Goal: Task Accomplishment & Management: Manage account settings

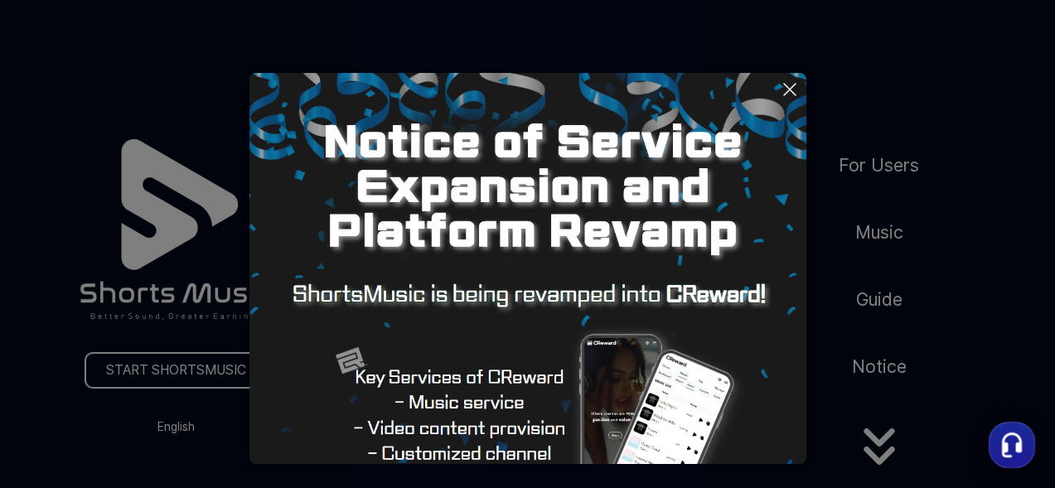
click at [892, 450] on button at bounding box center [527, 244] width 1055 height 488
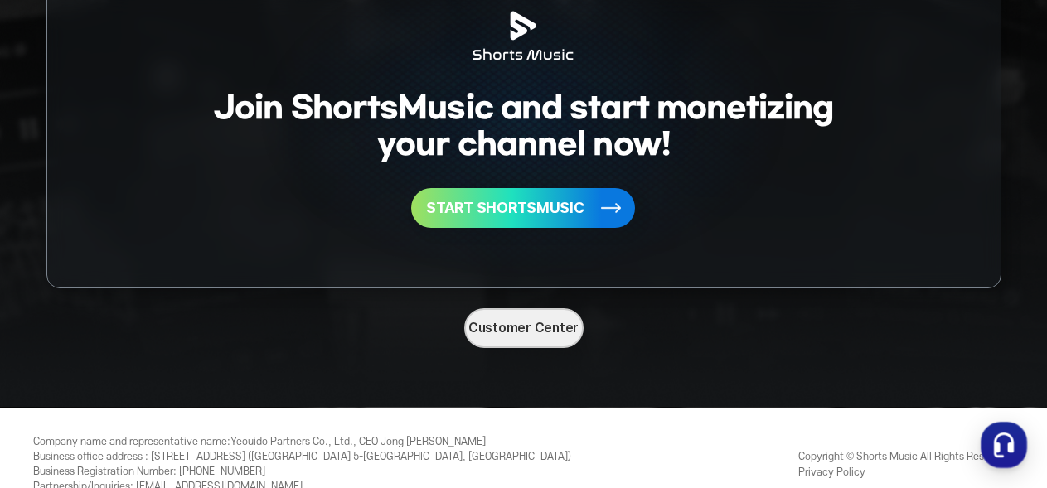
scroll to position [4299, 0]
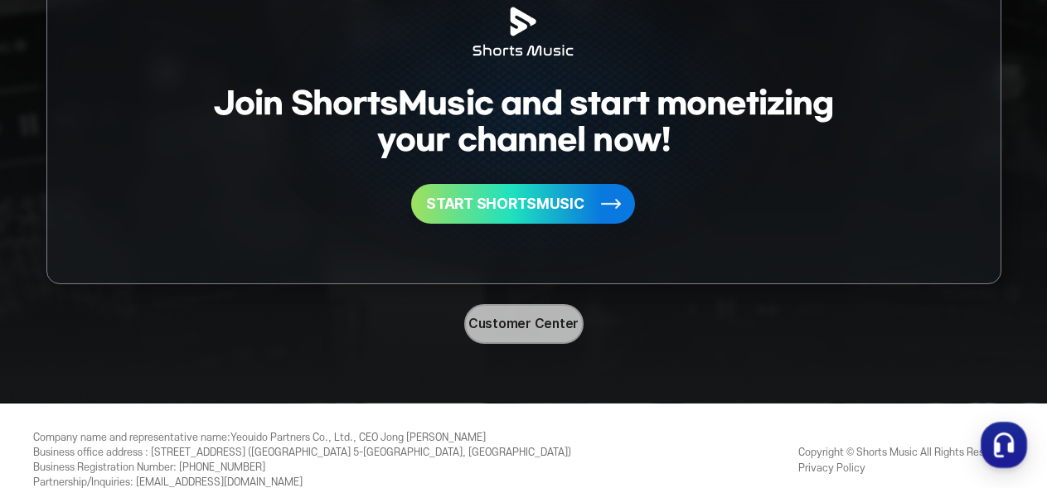
click at [523, 328] on link "Customer Center" at bounding box center [523, 324] width 119 height 40
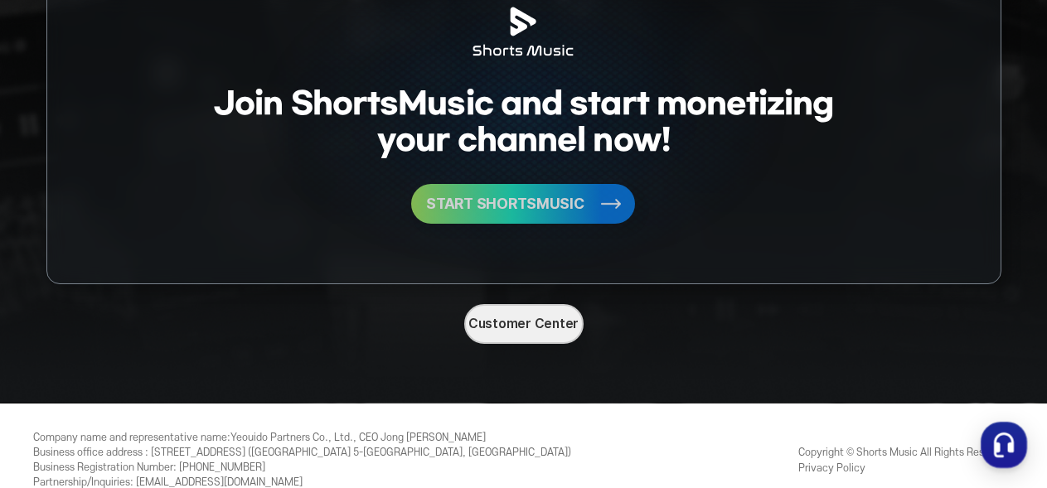
click at [538, 208] on span "START SHORTSMUSIC" at bounding box center [504, 203] width 157 height 15
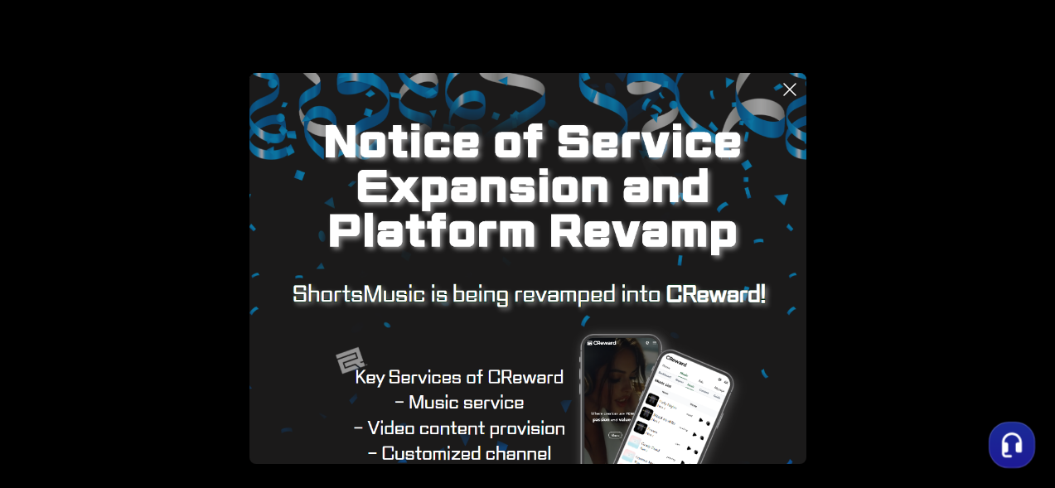
click at [995, 230] on button at bounding box center [527, 244] width 1055 height 488
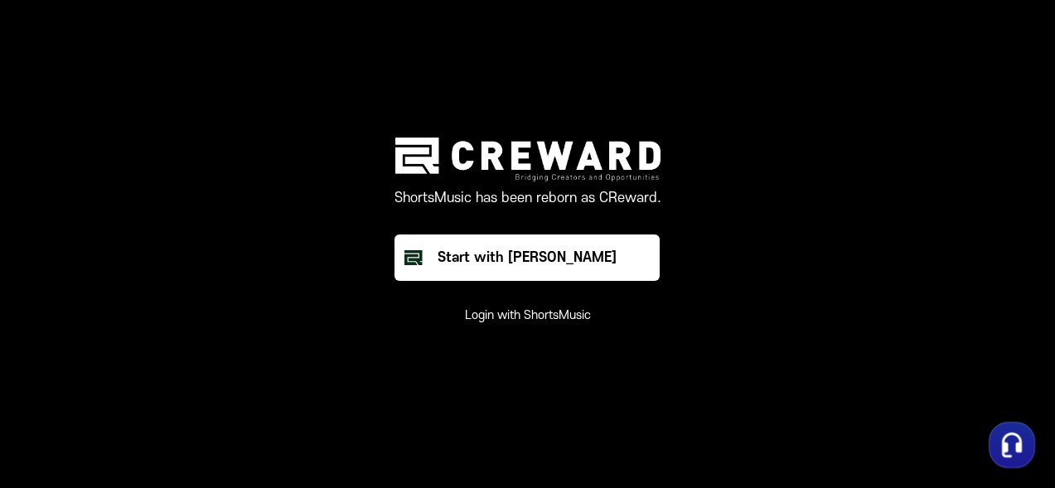
click at [553, 316] on button "Login with ShortsMusic" at bounding box center [528, 315] width 126 height 17
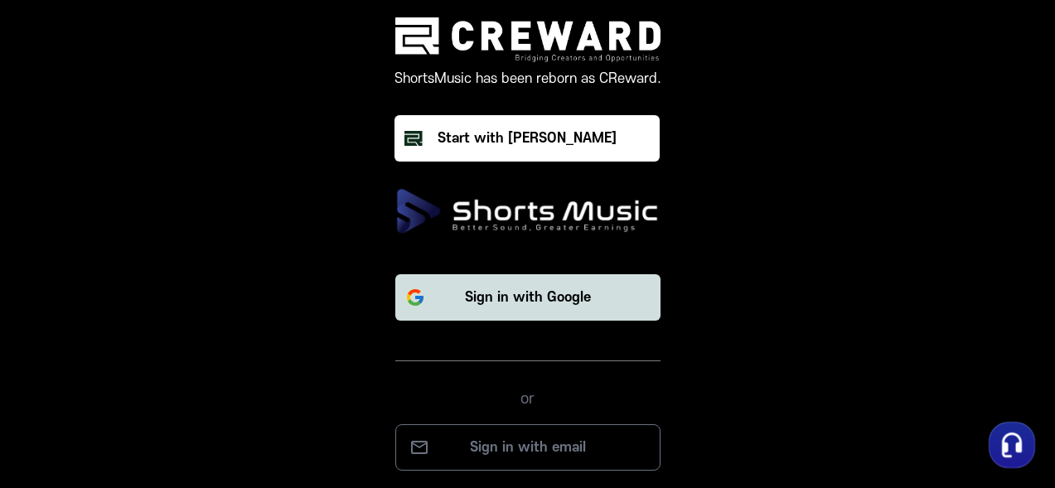
click at [564, 294] on p "Sign in with Google" at bounding box center [528, 298] width 126 height 20
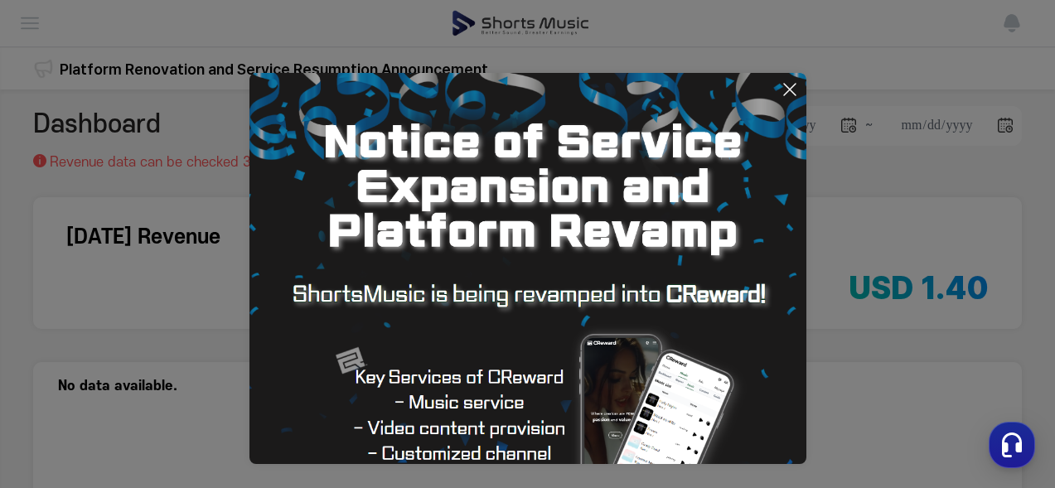
click at [712, 176] on img at bounding box center [527, 351] width 557 height 557
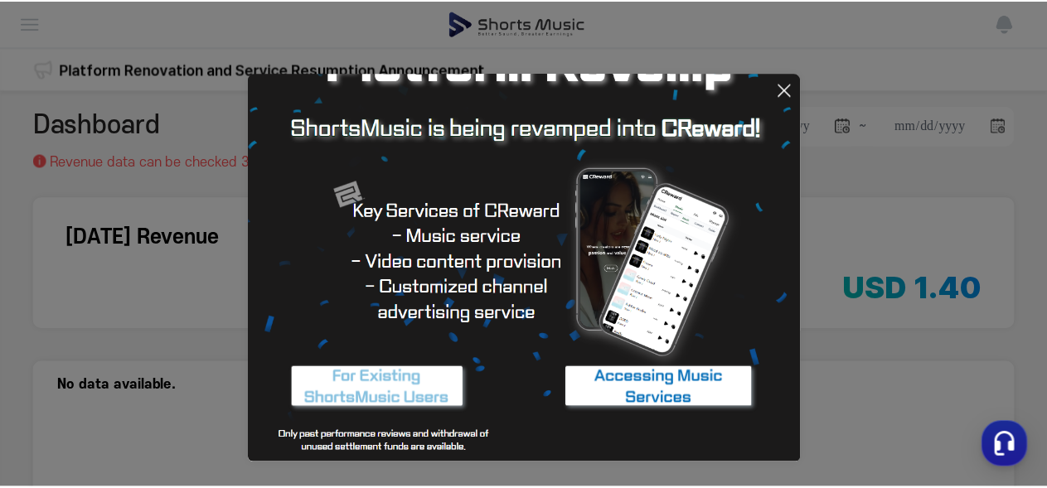
scroll to position [133, 0]
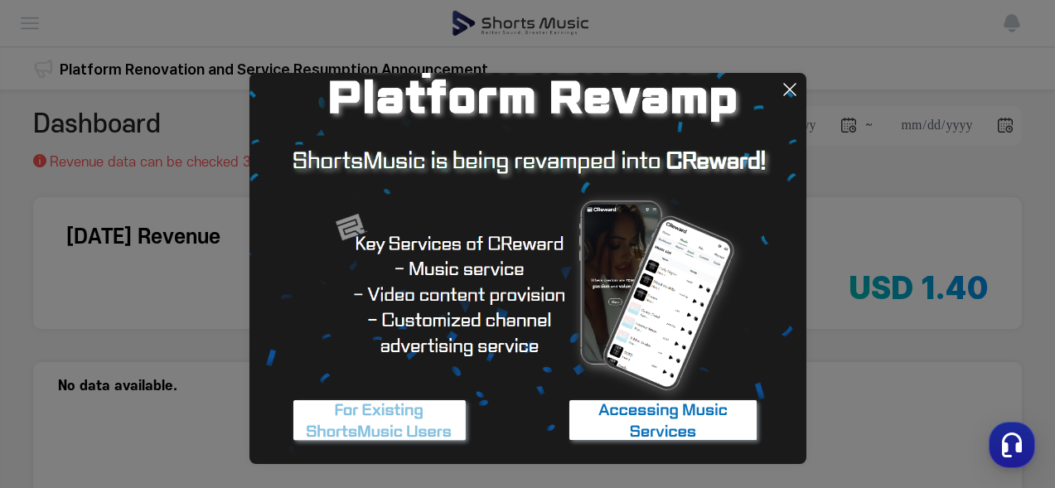
click at [792, 90] on icon at bounding box center [790, 90] width 20 height 20
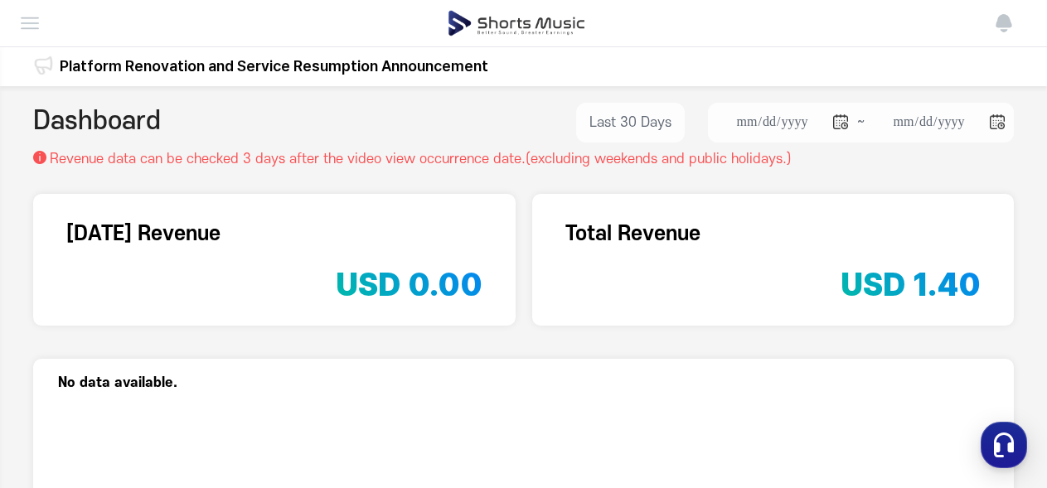
scroll to position [0, 0]
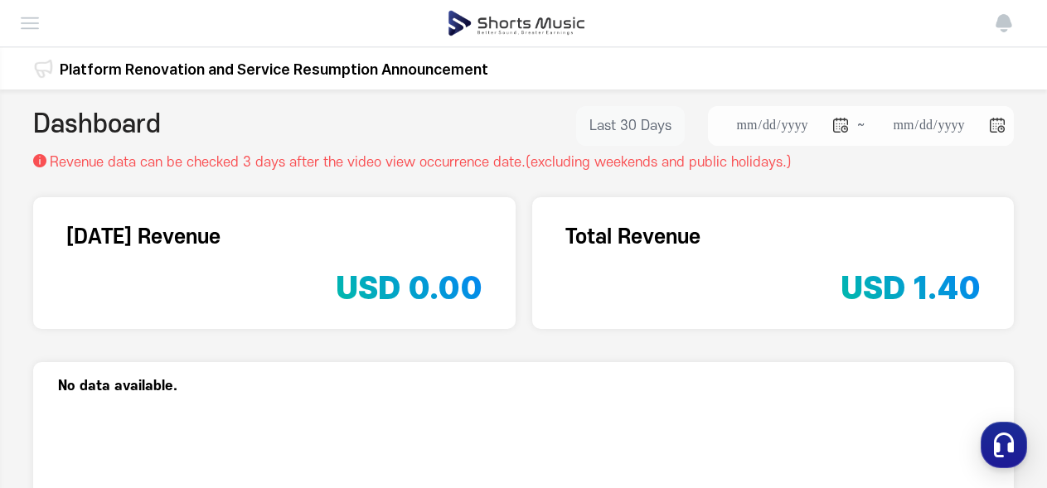
click at [638, 125] on button "Last 30 Days" at bounding box center [630, 126] width 109 height 40
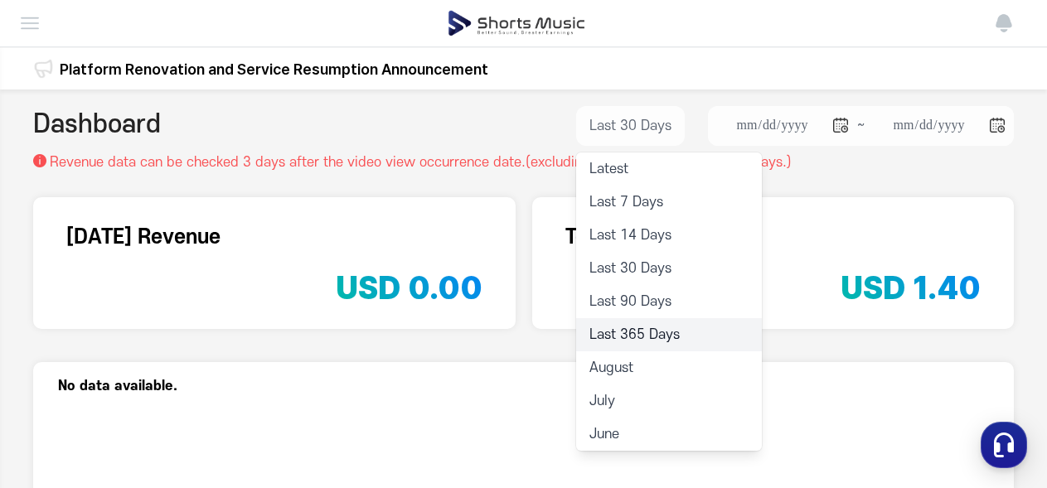
click at [619, 328] on li "Last 365 Days" at bounding box center [669, 334] width 186 height 33
type input "**********"
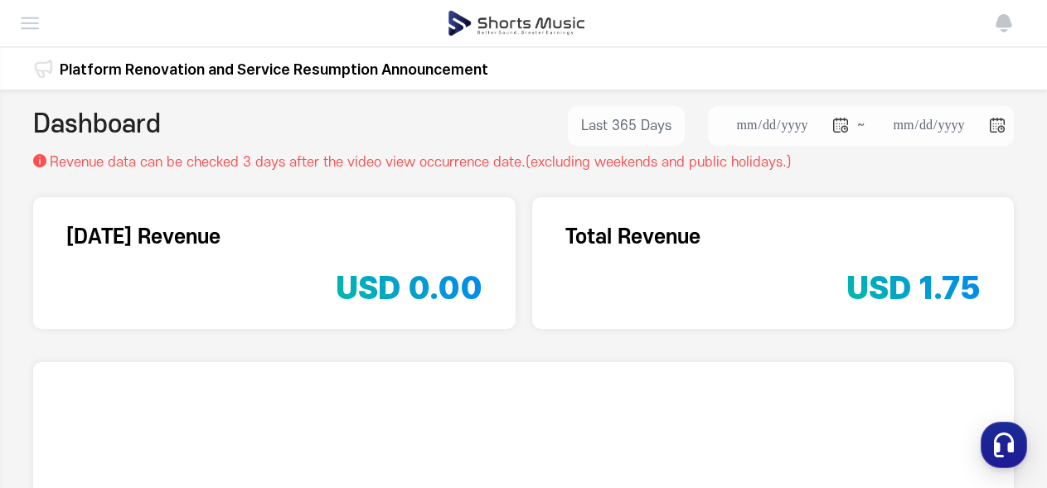
type input "**********"
click at [35, 28] on img at bounding box center [30, 23] width 20 height 20
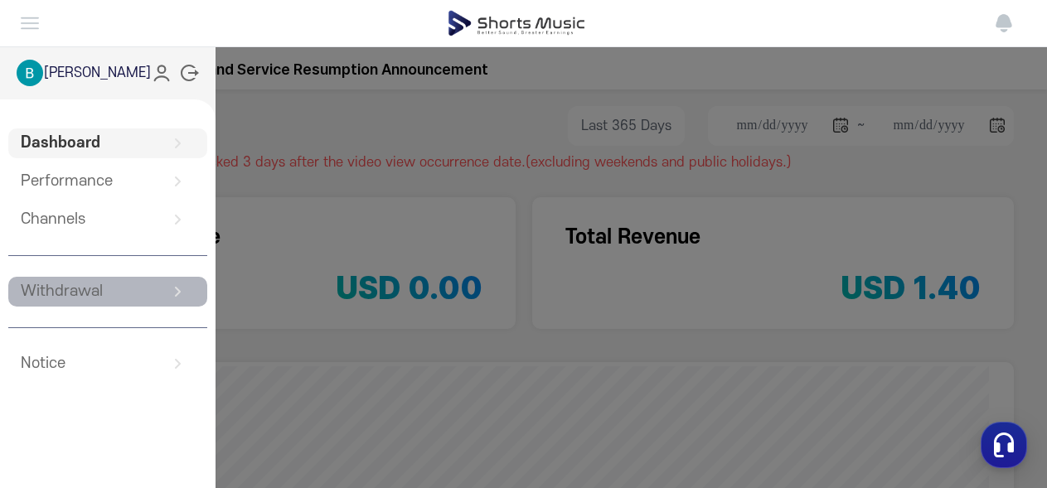
click at [75, 294] on link "Withdrawal" at bounding box center [107, 292] width 199 height 30
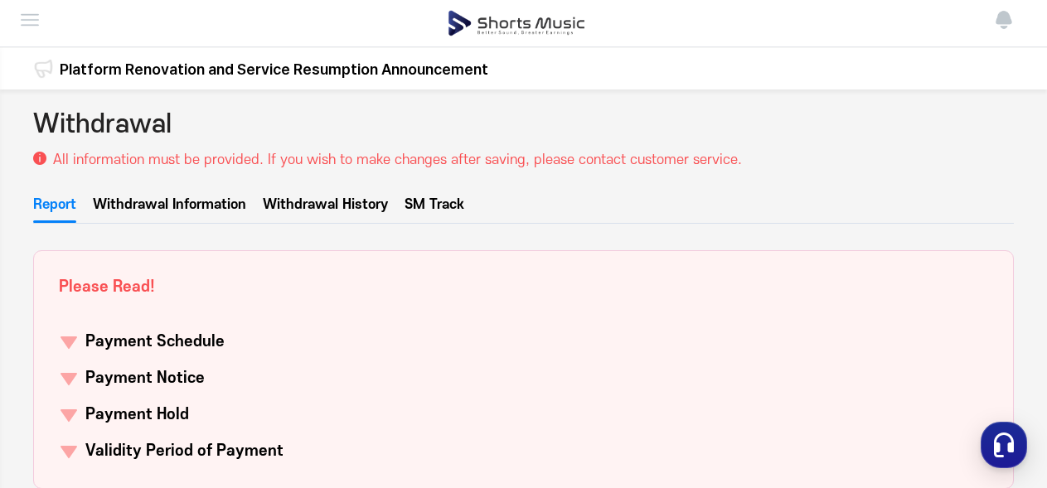
click at [162, 206] on link "Withdrawal Information" at bounding box center [169, 209] width 153 height 28
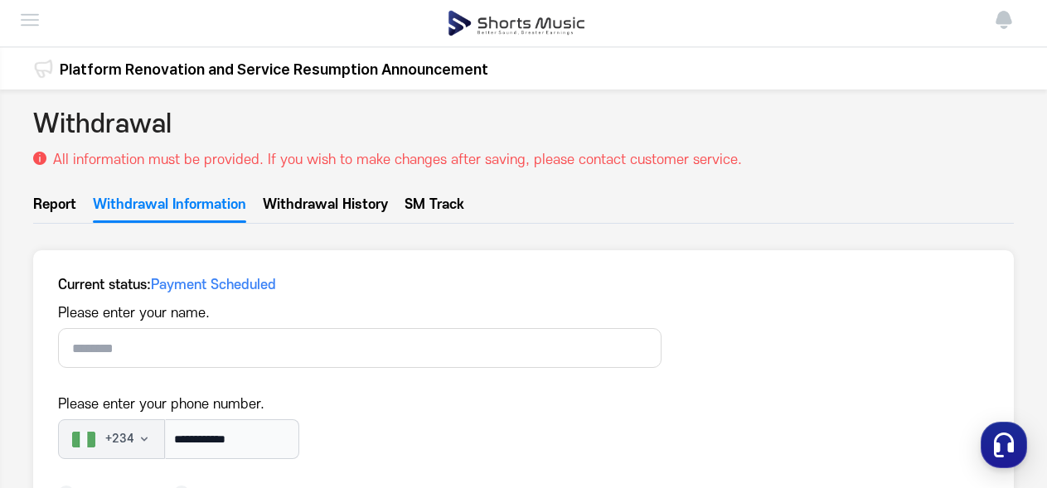
click at [27, 22] on img at bounding box center [30, 20] width 20 height 20
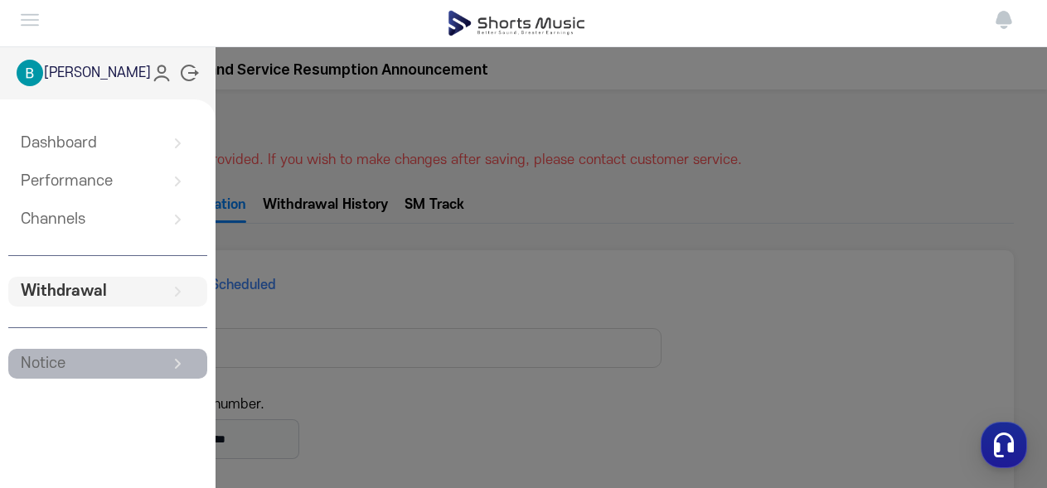
click at [34, 358] on link "Notice" at bounding box center [107, 364] width 199 height 30
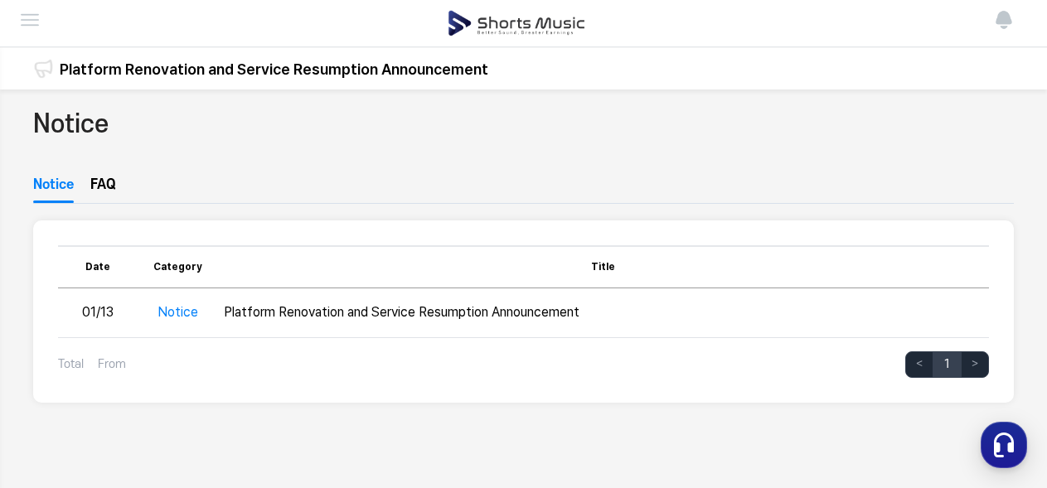
click at [105, 176] on link "FAQ" at bounding box center [103, 189] width 26 height 28
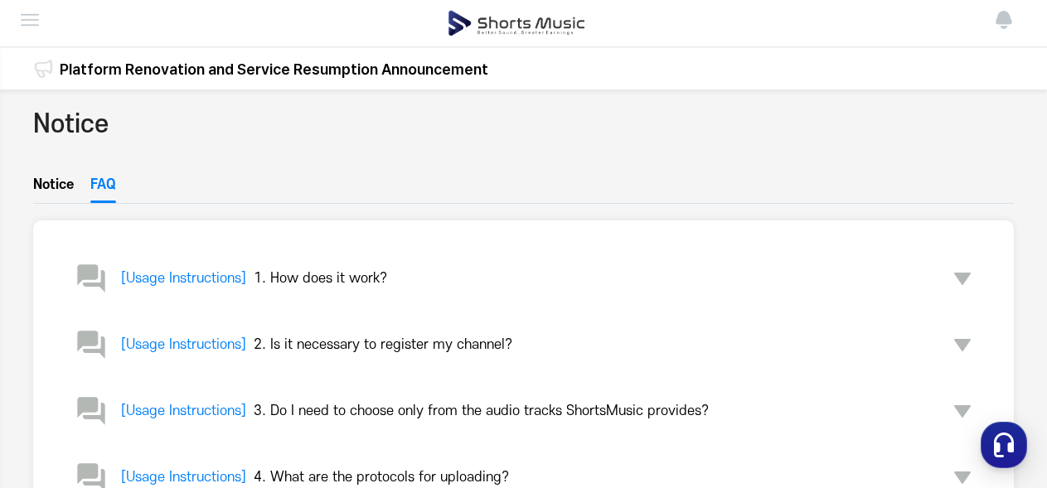
click at [33, 21] on img at bounding box center [30, 20] width 20 height 20
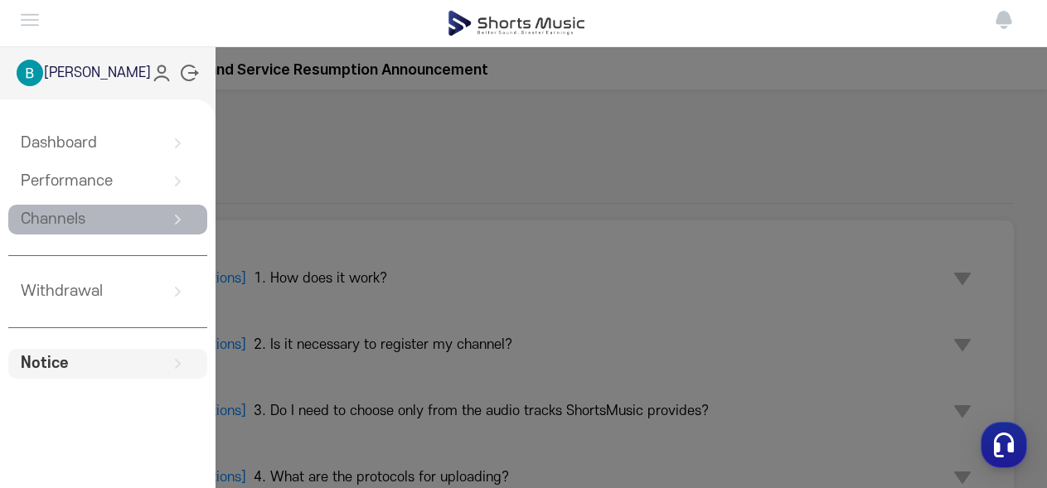
click at [62, 221] on link "Channels" at bounding box center [107, 220] width 199 height 30
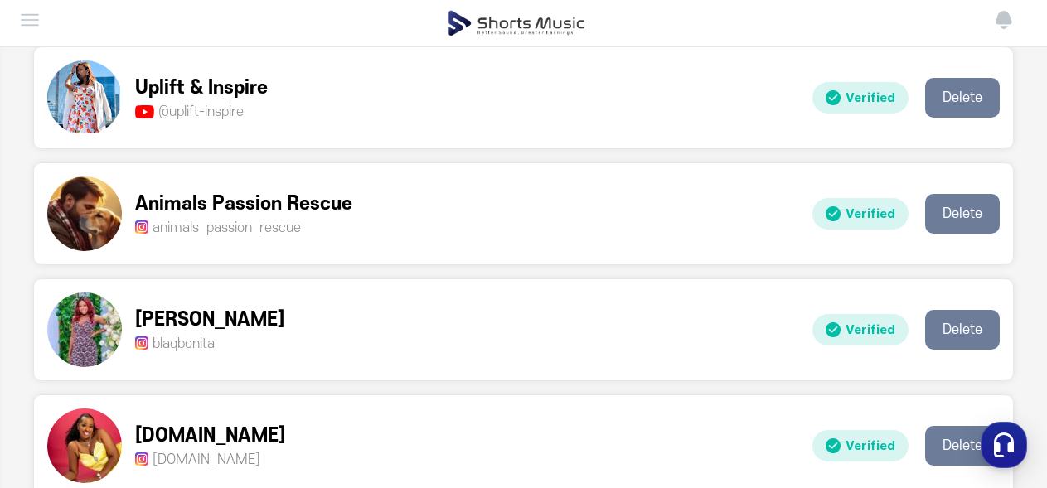
scroll to position [557, 0]
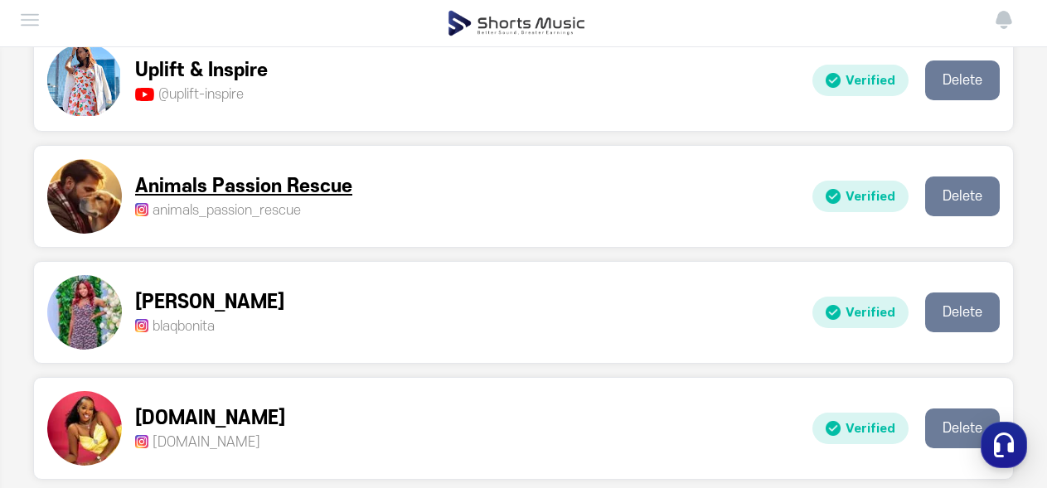
click at [303, 191] on p "Animals Passion Rescue" at bounding box center [243, 186] width 217 height 27
click at [75, 203] on img at bounding box center [84, 196] width 75 height 75
click at [845, 201] on p "Verified" at bounding box center [860, 197] width 96 height 32
click at [337, 184] on p "Animals Passion Rescue" at bounding box center [243, 186] width 217 height 27
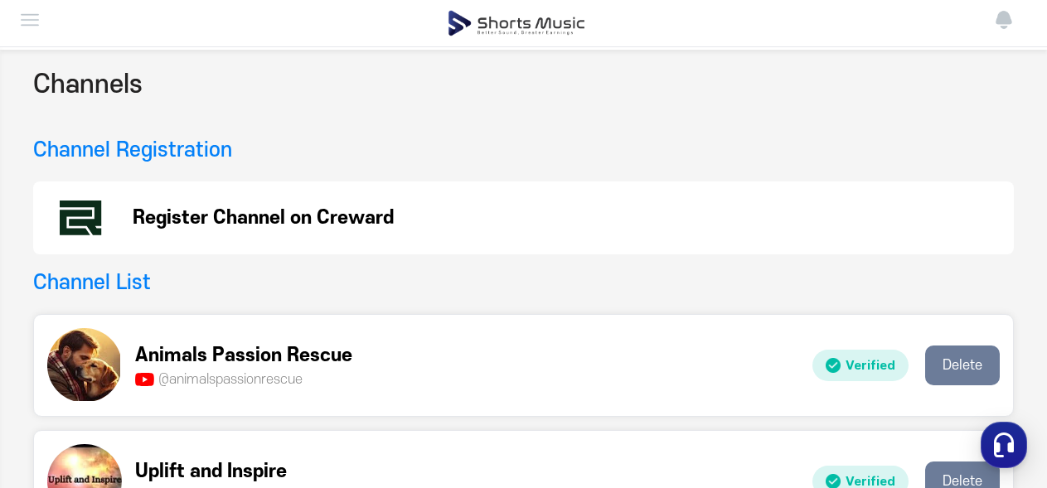
scroll to position [0, 0]
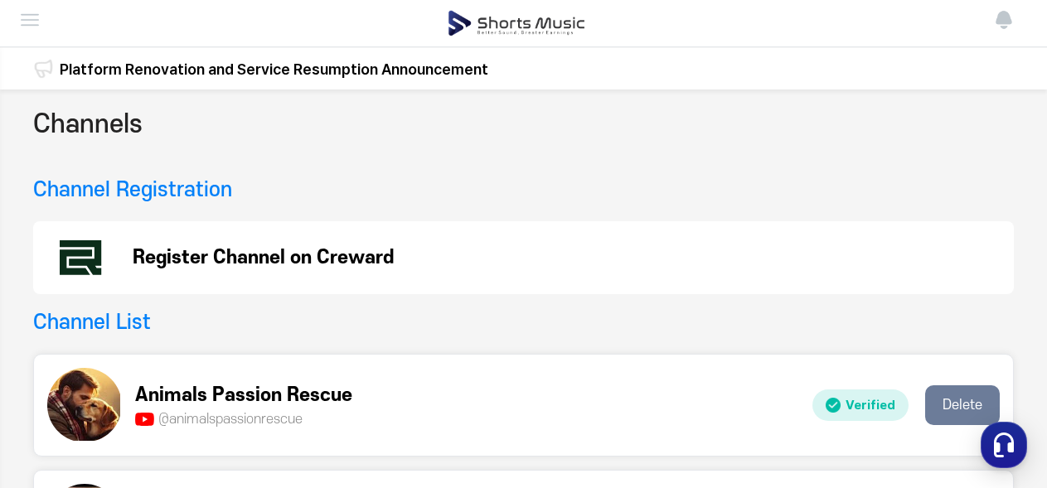
click at [115, 74] on link "Platform Renovation and Service Resumption Announcement" at bounding box center [274, 69] width 428 height 22
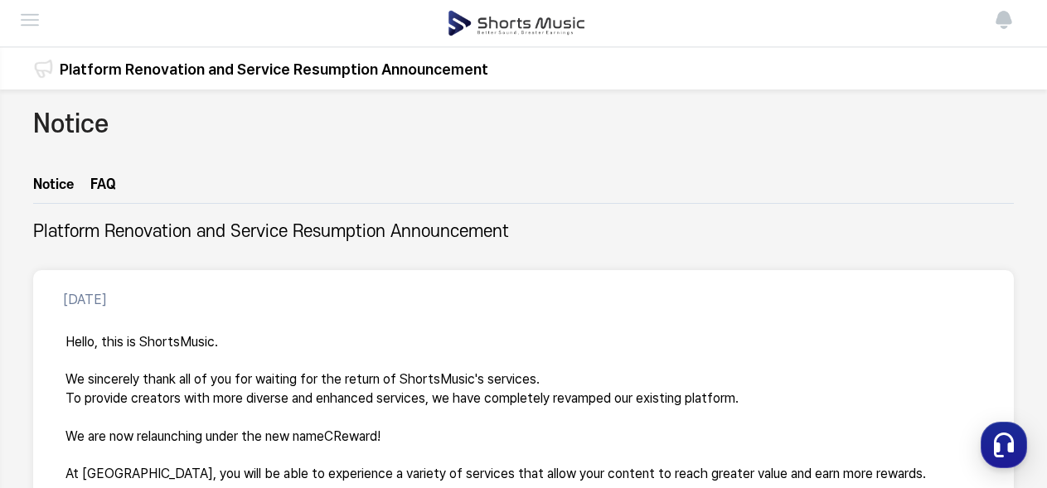
click at [27, 18] on img at bounding box center [30, 20] width 20 height 20
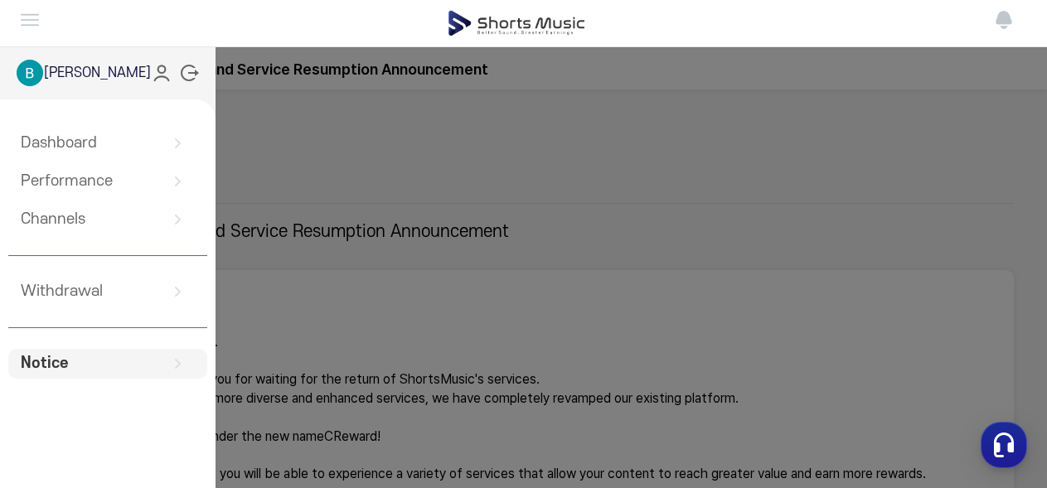
click at [114, 71] on div "[PERSON_NAME]" at bounding box center [107, 72] width 215 height 53
click at [44, 70] on div at bounding box center [30, 73] width 27 height 27
click at [163, 74] on icon at bounding box center [162, 73] width 22 height 22
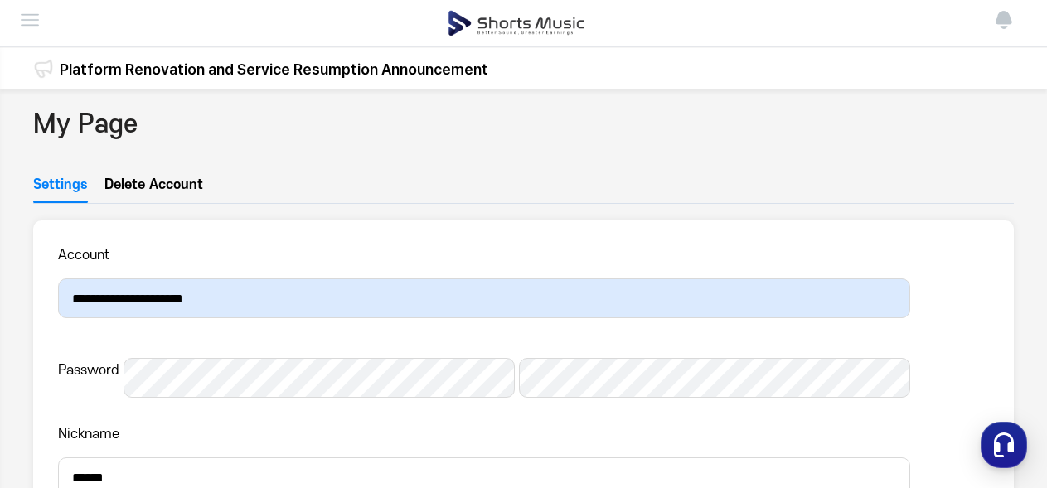
click at [28, 18] on img at bounding box center [30, 20] width 20 height 20
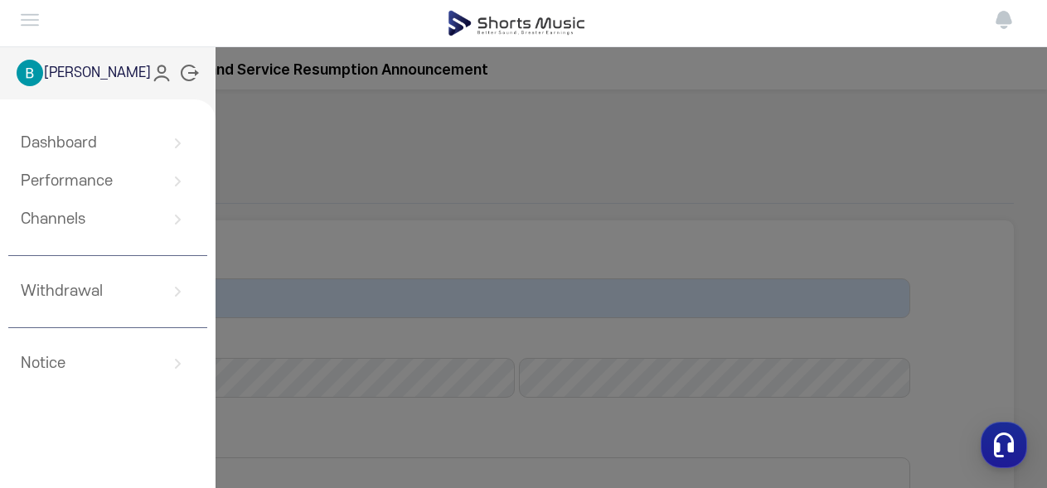
click at [185, 72] on icon at bounding box center [189, 73] width 20 height 20
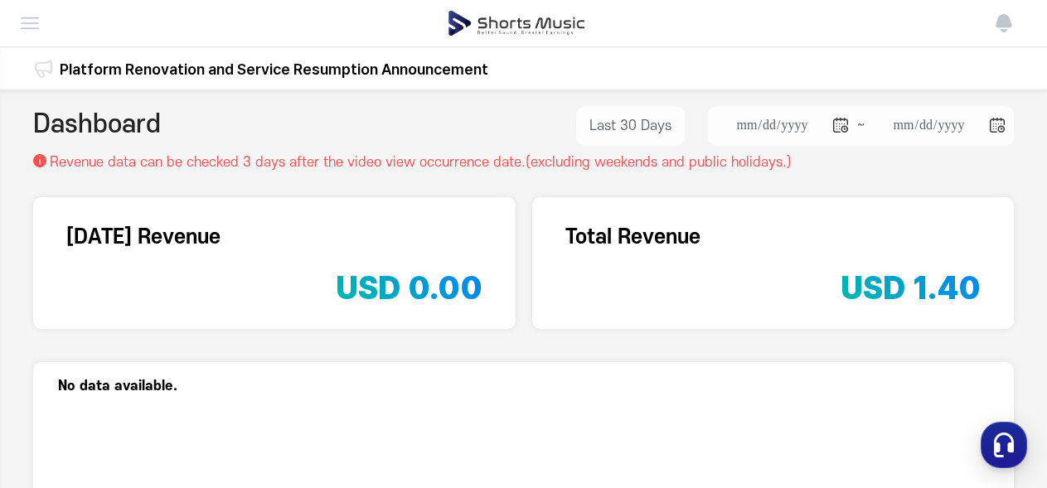
click at [32, 23] on img at bounding box center [30, 23] width 20 height 20
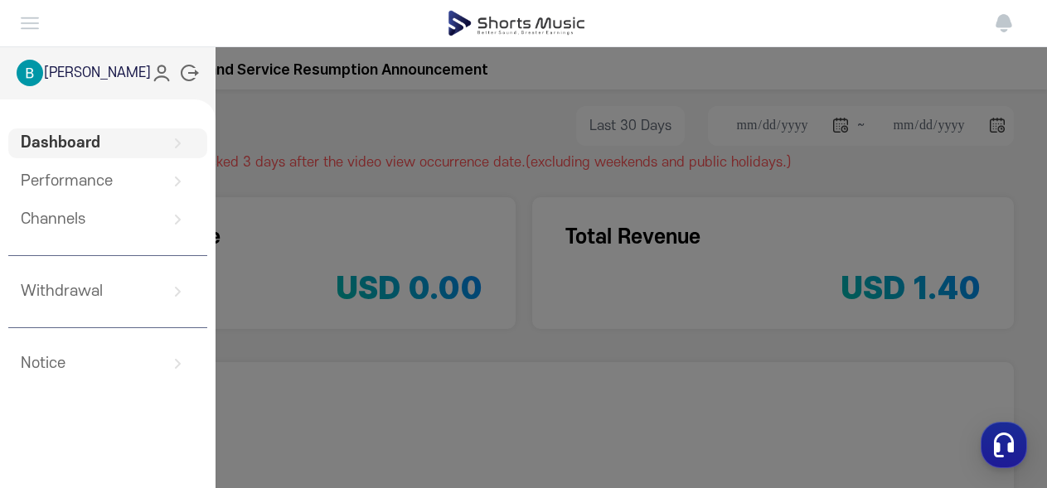
click at [1014, 27] on img at bounding box center [1004, 23] width 20 height 20
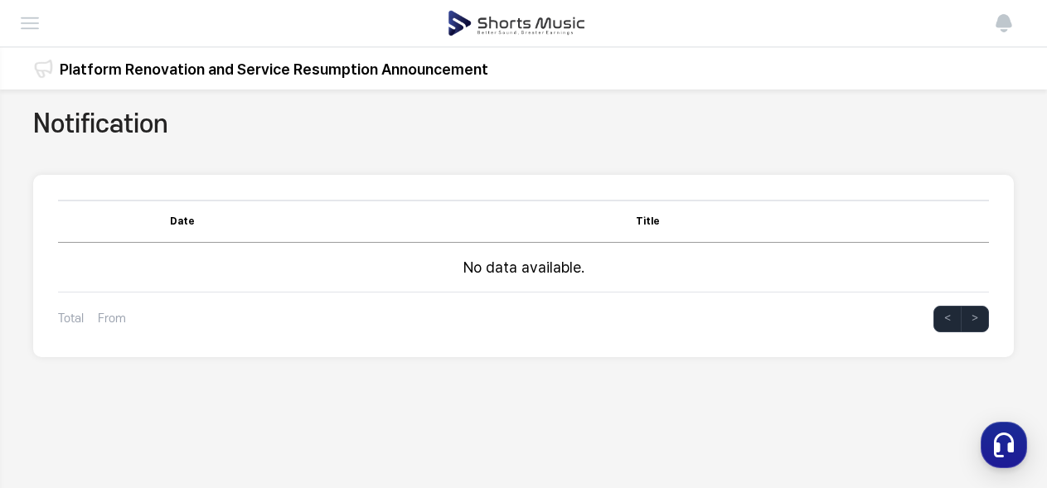
click at [1014, 22] on img at bounding box center [1004, 23] width 20 height 20
click at [1014, 23] on img at bounding box center [1004, 23] width 20 height 20
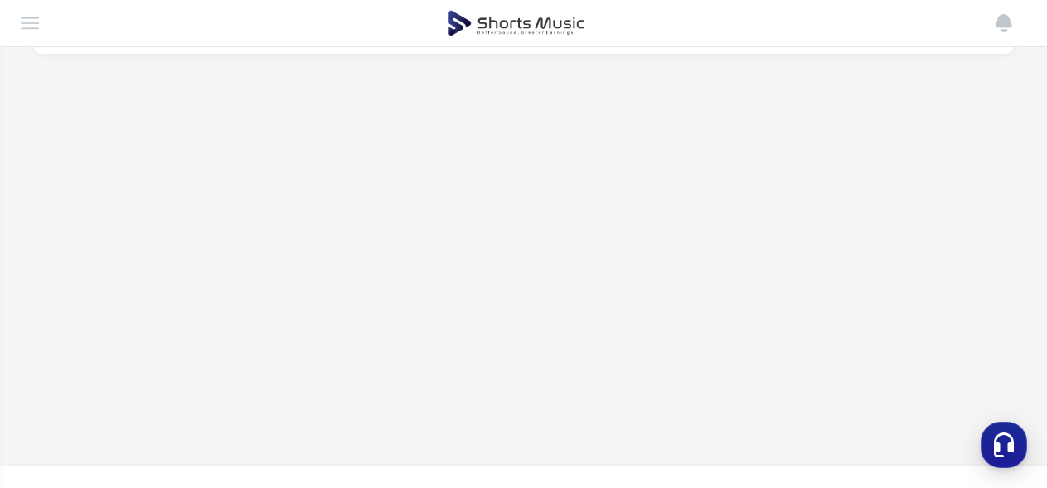
scroll to position [304, 0]
click at [1004, 448] on icon "button" at bounding box center [1004, 445] width 30 height 30
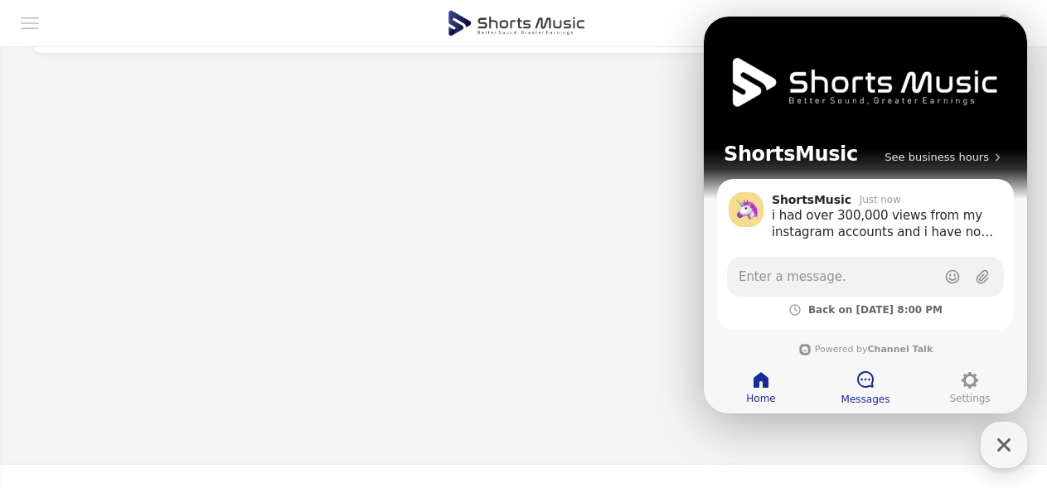
click at [870, 383] on icon at bounding box center [865, 380] width 20 height 20
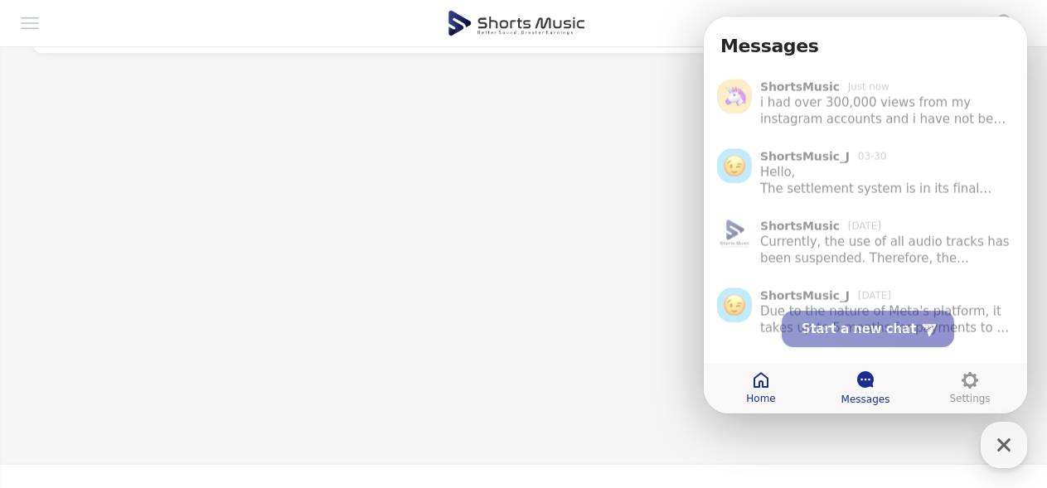
click at [770, 390] on icon at bounding box center [761, 380] width 20 height 20
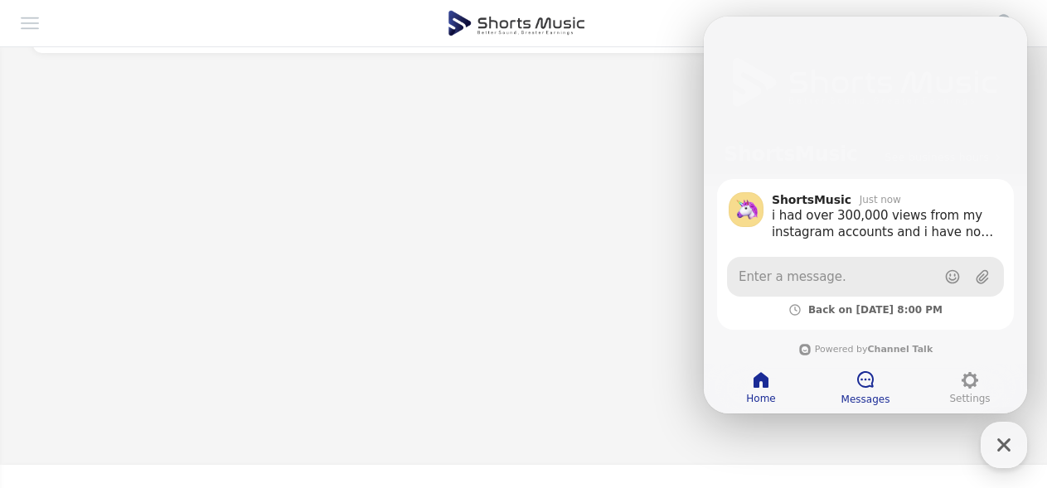
click at [788, 280] on span "Enter a message." at bounding box center [792, 277] width 108 height 17
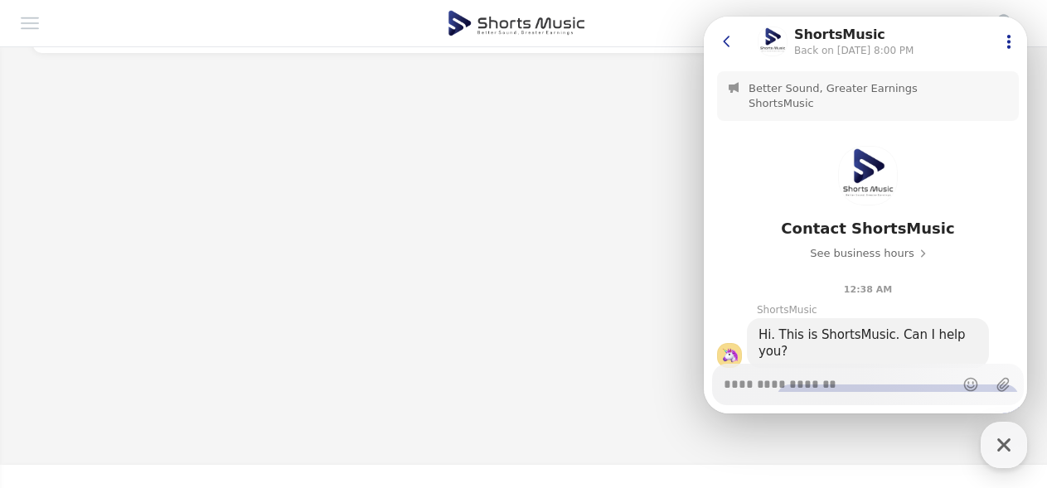
scroll to position [523, 0]
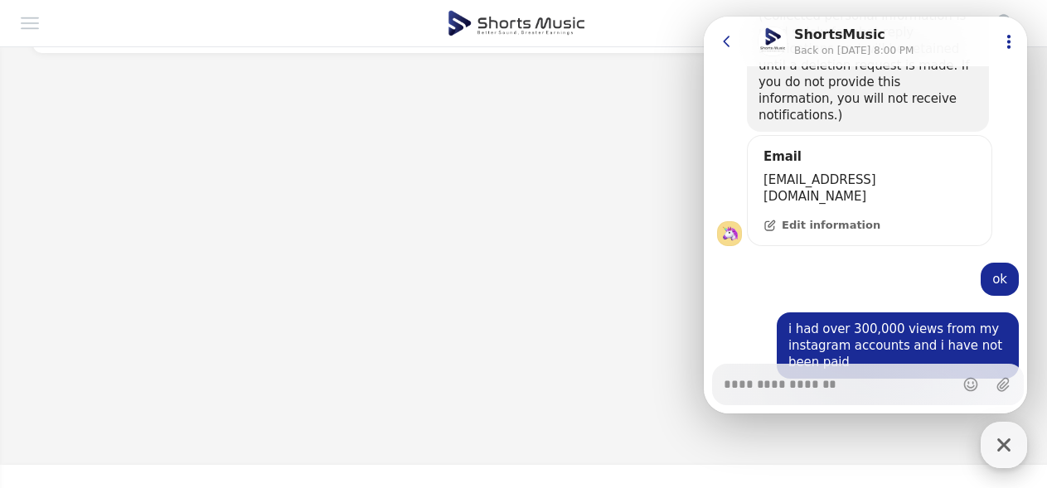
click at [1011, 448] on icon "button" at bounding box center [1004, 445] width 30 height 30
type textarea "*"
